Goal: Obtain resource: Obtain resource

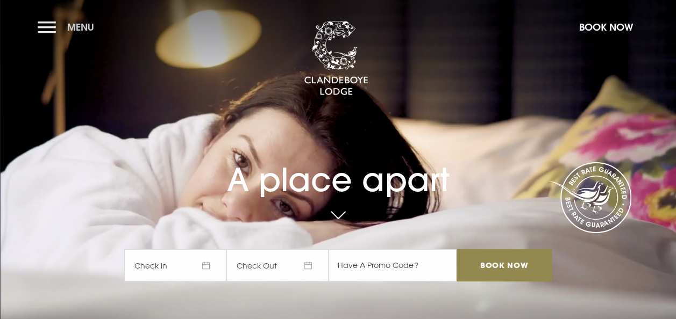
click at [53, 27] on button "Menu" at bounding box center [69, 27] width 62 height 23
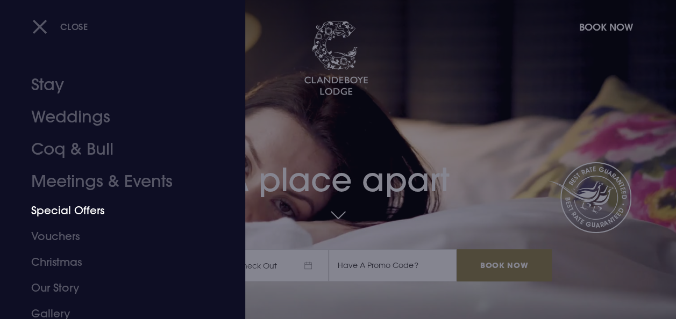
scroll to position [22, 0]
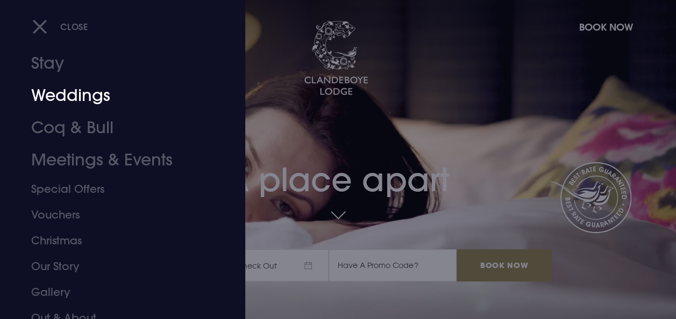
click at [84, 103] on link "Weddings" at bounding box center [115, 96] width 168 height 32
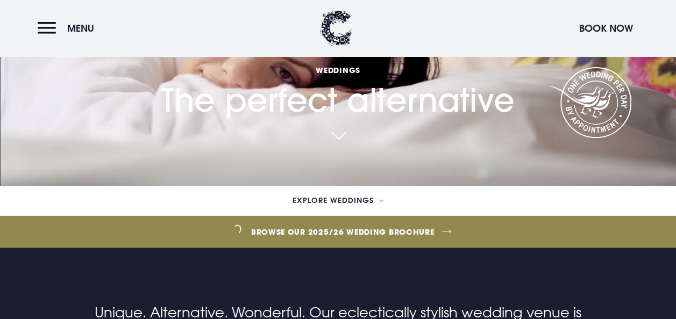
scroll to position [123, 0]
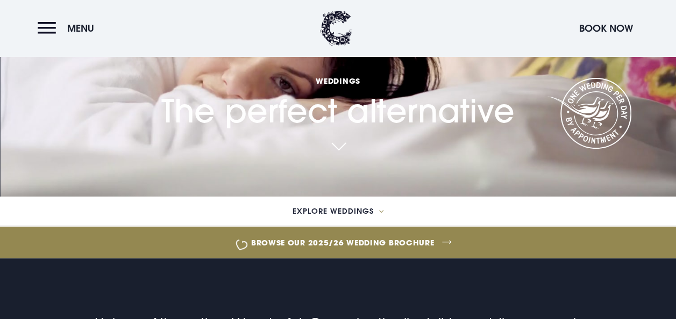
click at [352, 241] on link "Browse our 2025/26 wedding brochure" at bounding box center [342, 243] width 1535 height 40
